Goal: Find specific page/section: Find specific page/section

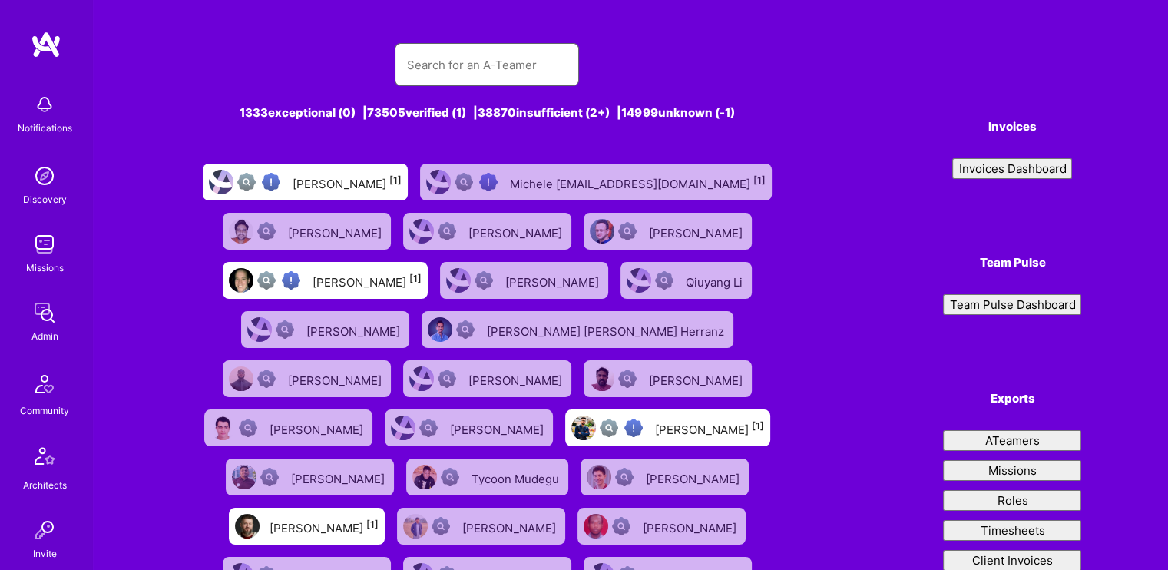
click at [484, 70] on input "text" at bounding box center [487, 64] width 160 height 39
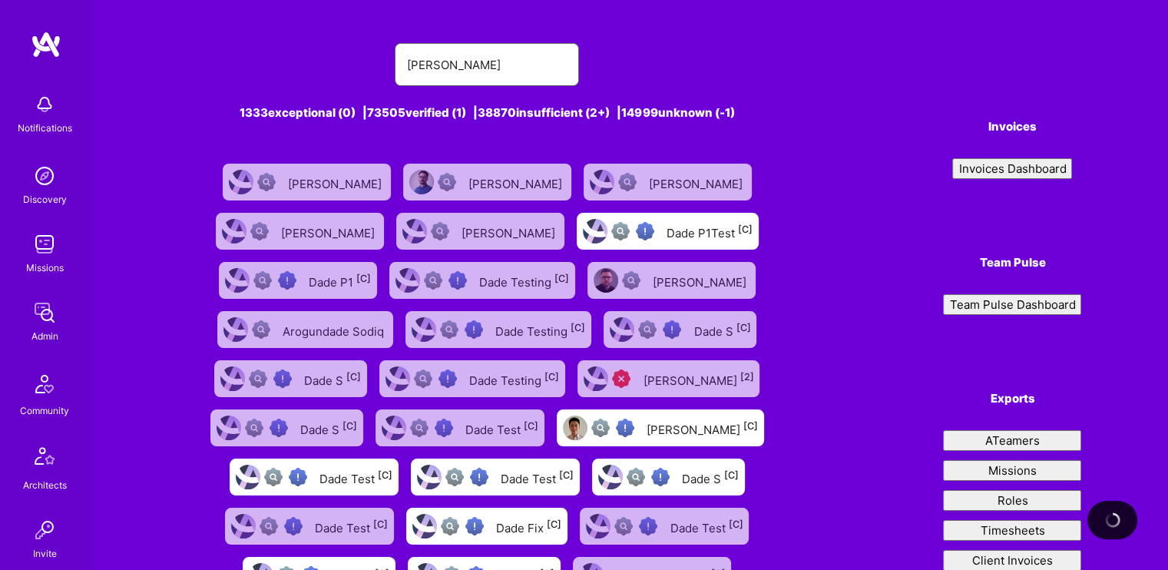
type input "[PERSON_NAME]"
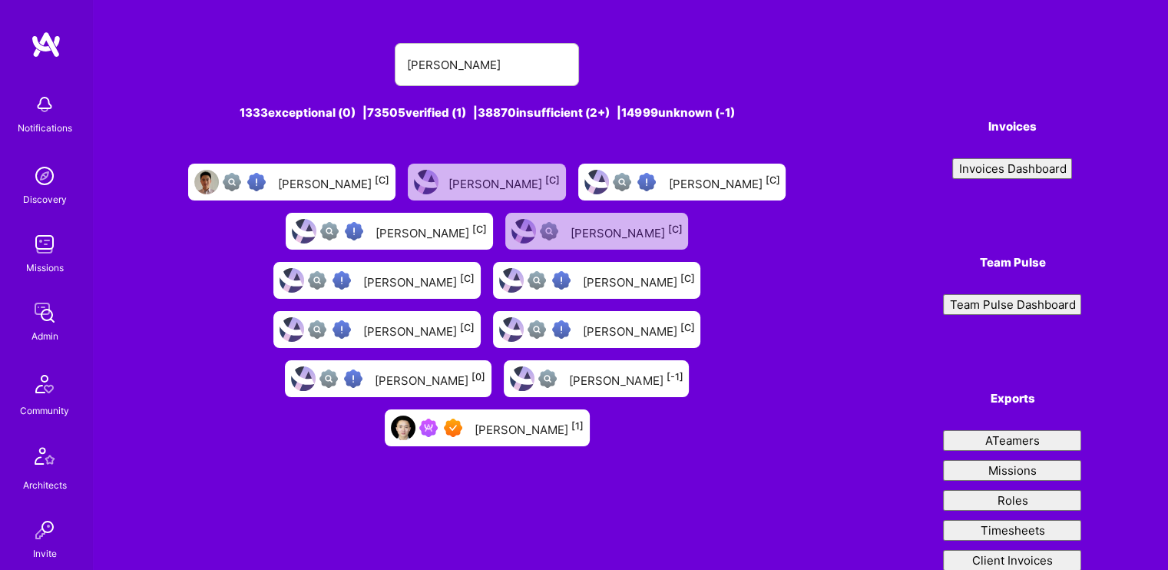
click at [352, 183] on div "[PERSON_NAME] [C]" at bounding box center [333, 182] width 111 height 20
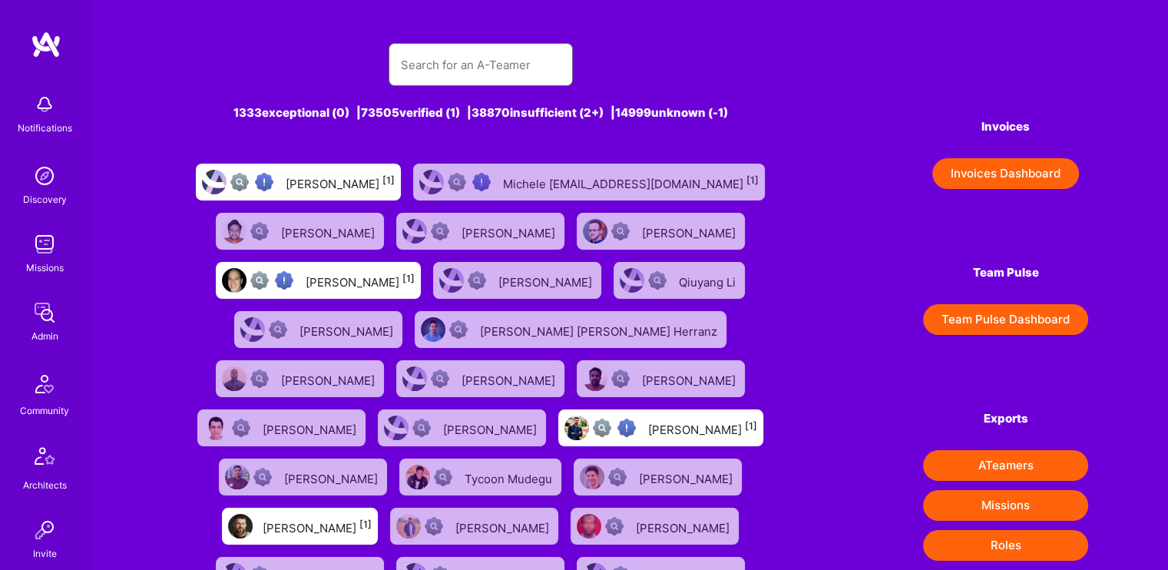
click at [461, 65] on input "text" at bounding box center [481, 64] width 160 height 39
type input "[PERSON_NAME]"
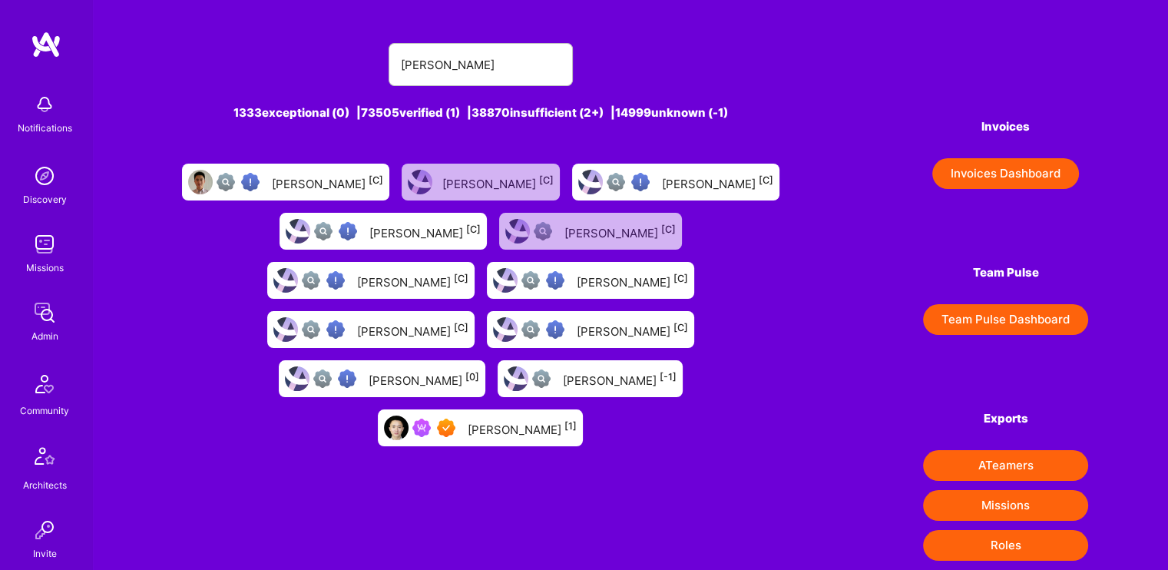
click at [583, 409] on div "[PERSON_NAME] [1]" at bounding box center [480, 427] width 205 height 37
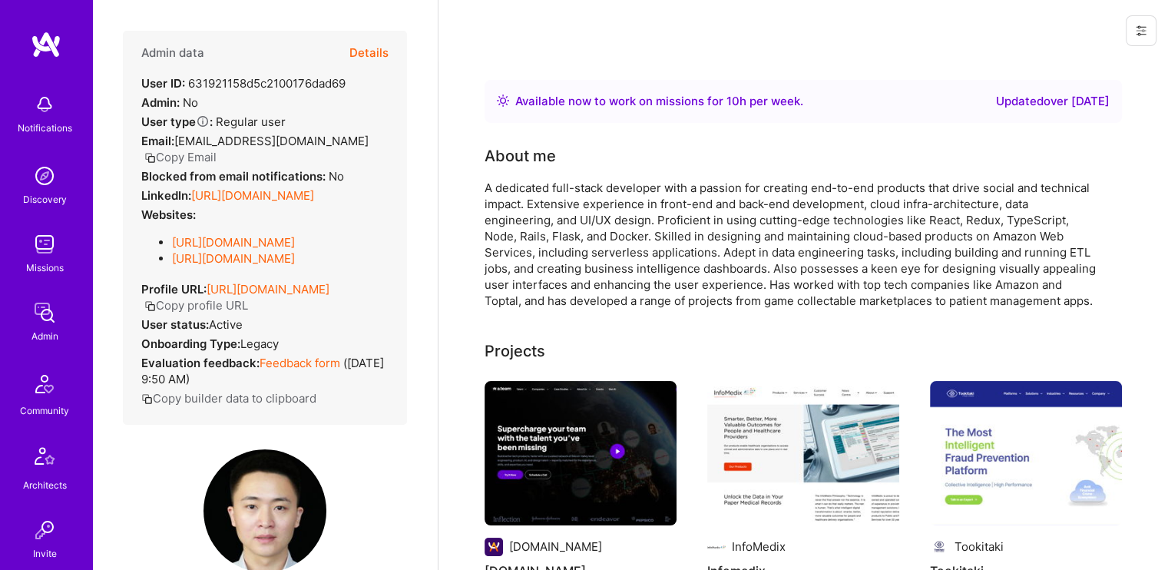
click at [357, 53] on button "Details" at bounding box center [369, 53] width 39 height 45
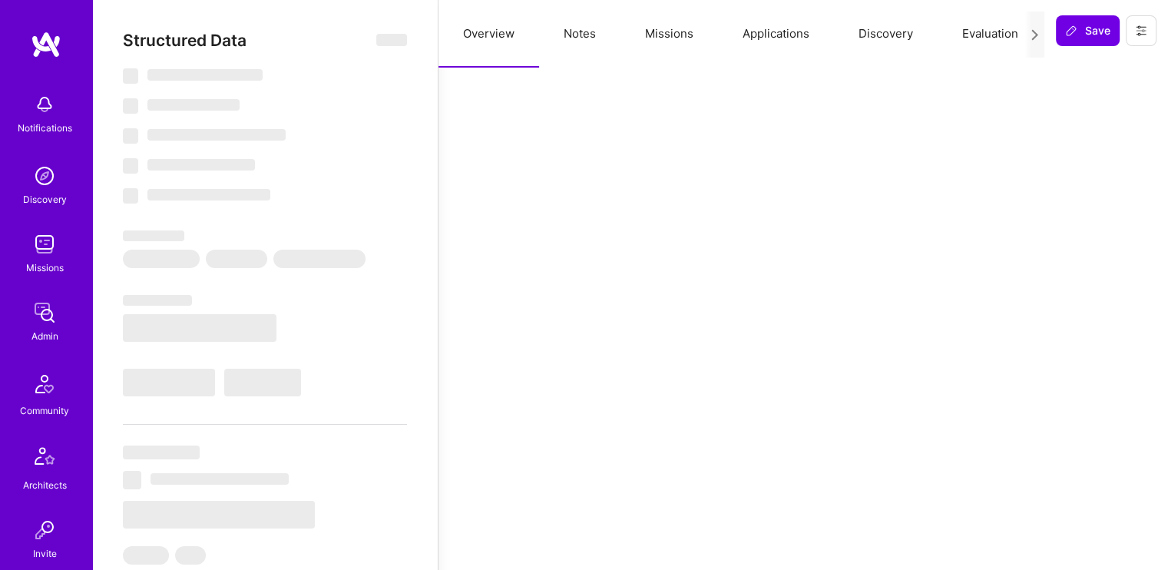
click at [681, 32] on button "Missions" at bounding box center [670, 34] width 98 height 68
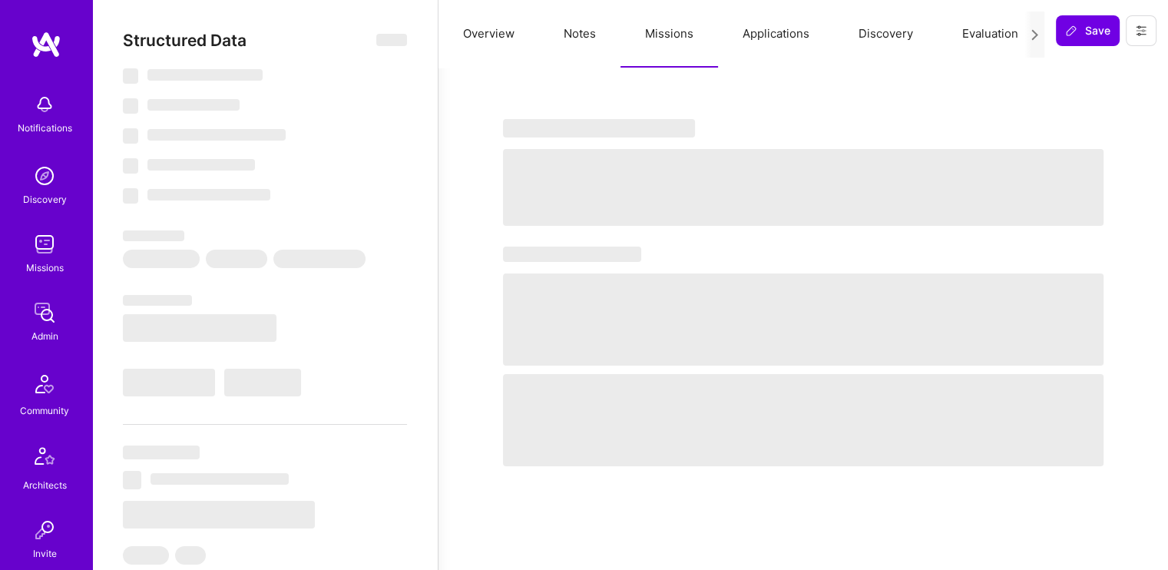
select select "Right Now"
select select "7"
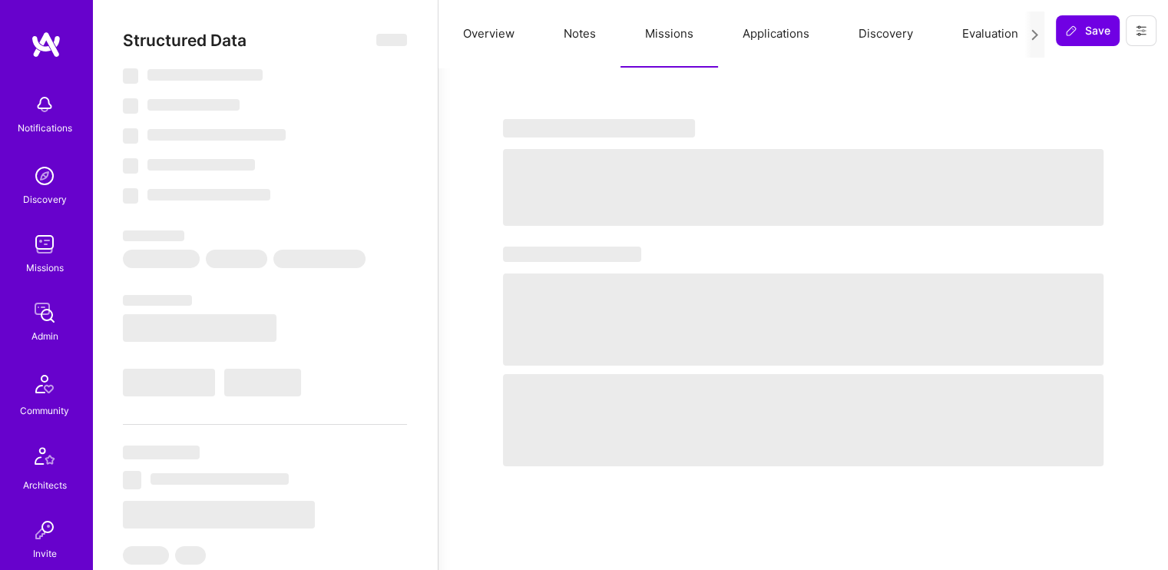
select select "US"
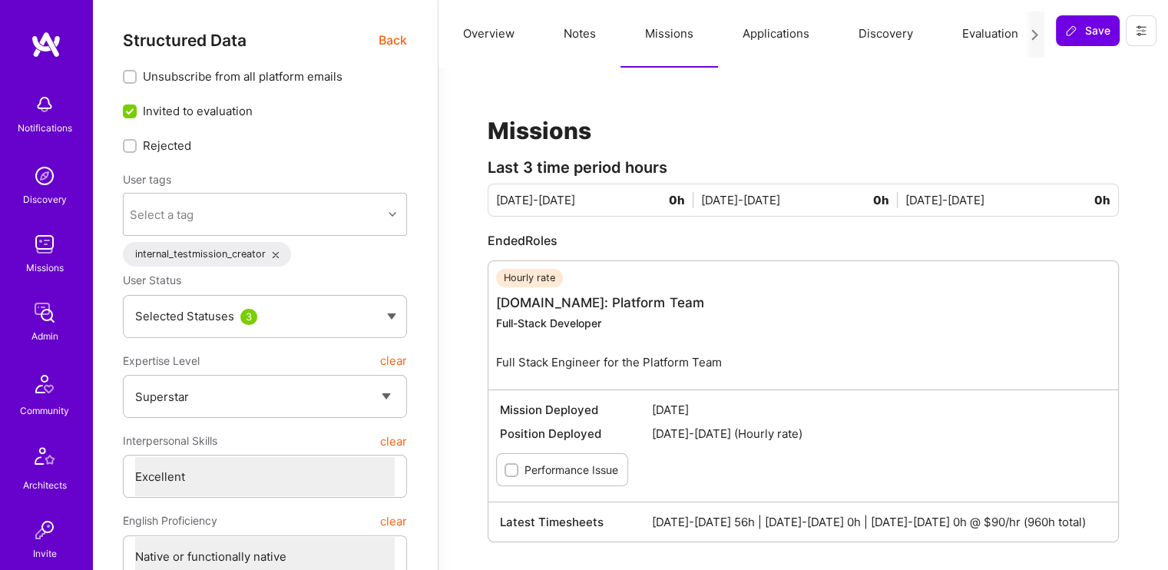
click at [489, 42] on button "Overview" at bounding box center [489, 34] width 101 height 68
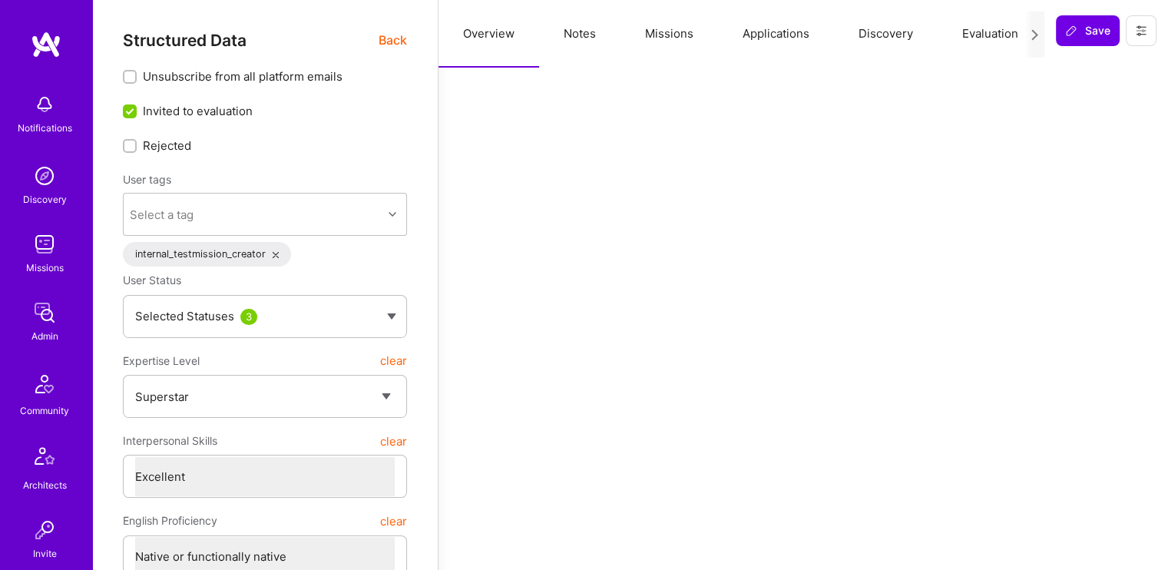
click at [489, 42] on button "Overview" at bounding box center [489, 34] width 101 height 68
